Goal: Find specific page/section: Find specific page/section

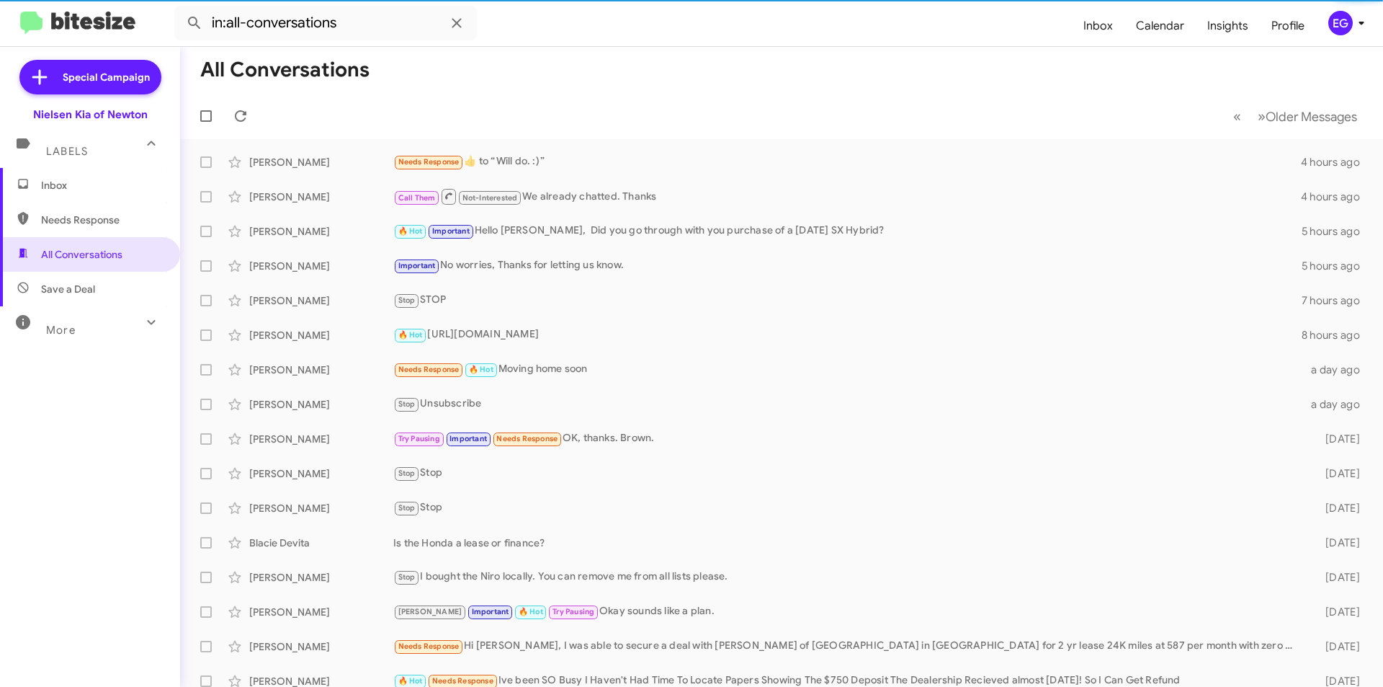
click at [113, 287] on span "Save a Deal" at bounding box center [90, 289] width 180 height 35
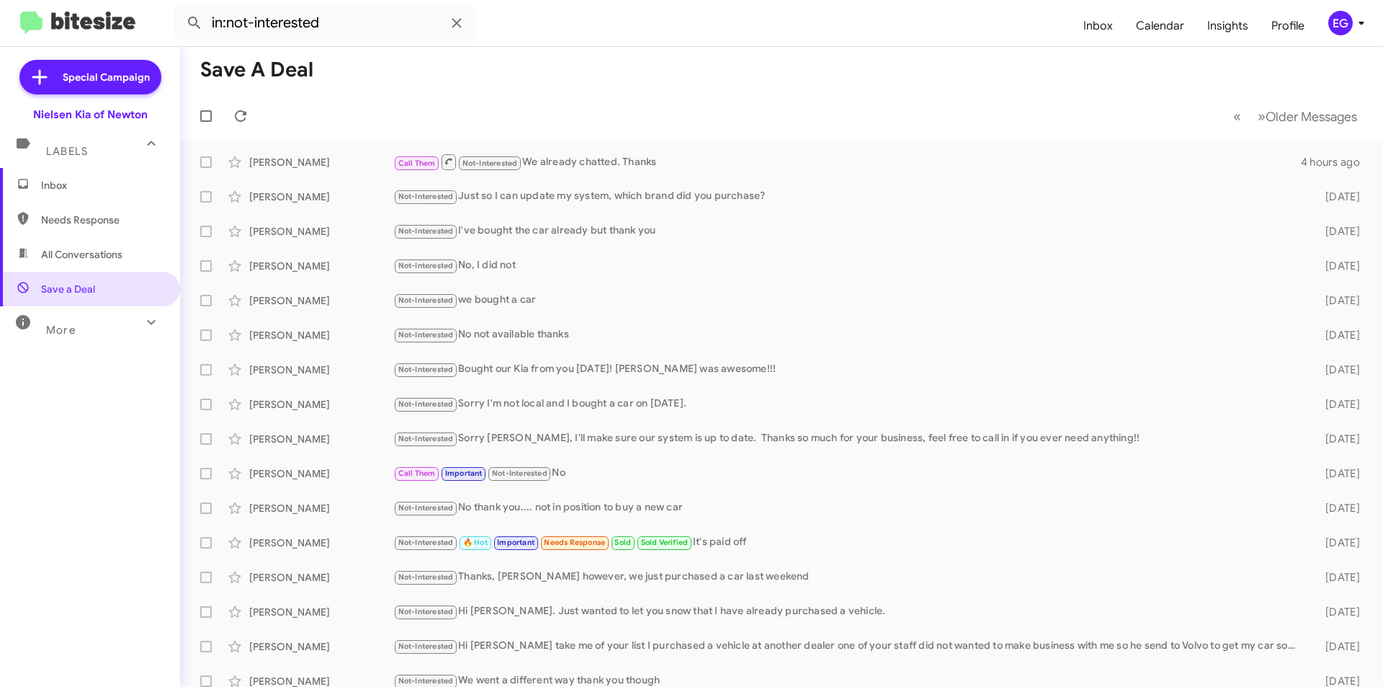
click at [81, 249] on span "All Conversations" at bounding box center [81, 254] width 81 height 14
type input "in:all-conversations"
